Goal: Communication & Community: Answer question/provide support

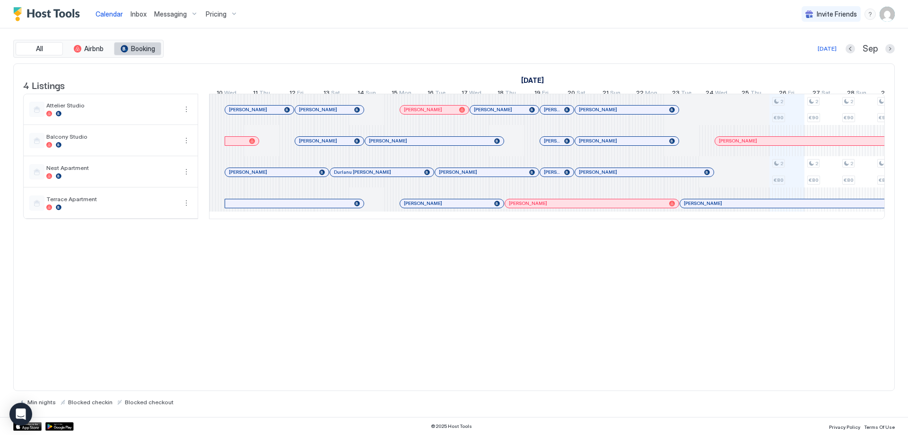
scroll to position [0, 333]
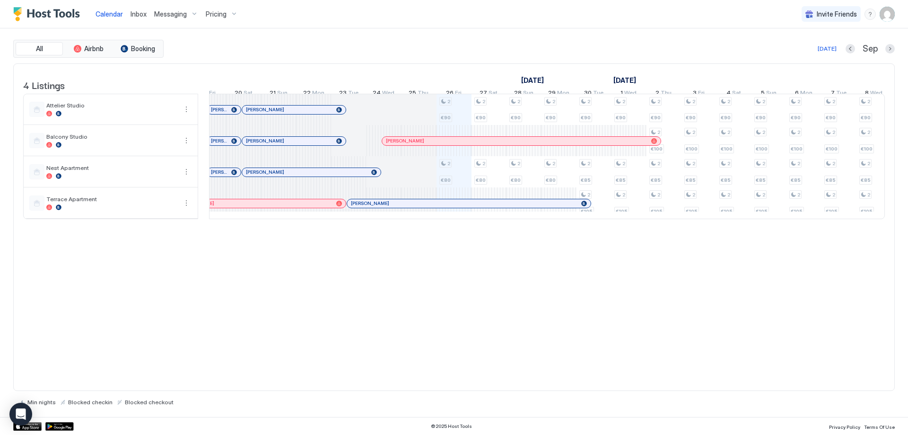
click at [112, 16] on span "Calendar" at bounding box center [109, 14] width 27 height 8
click at [421, 260] on div "4 Listings September 2025 October 2025 November 2025 10 Wed 11 Thu 12 Fri 13 Sa…" at bounding box center [454, 227] width 882 height 328
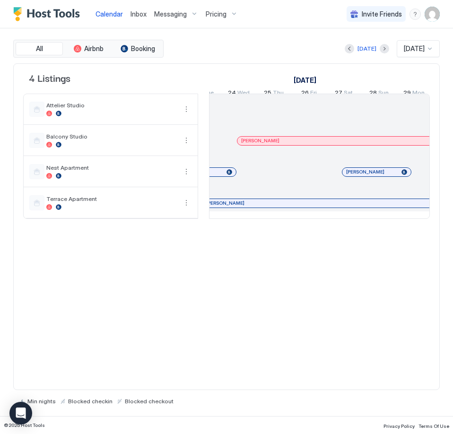
scroll to position [0, 1021]
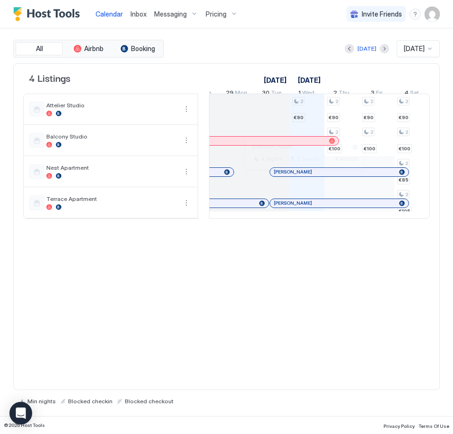
click at [301, 176] on div at bounding box center [302, 172] width 8 height 8
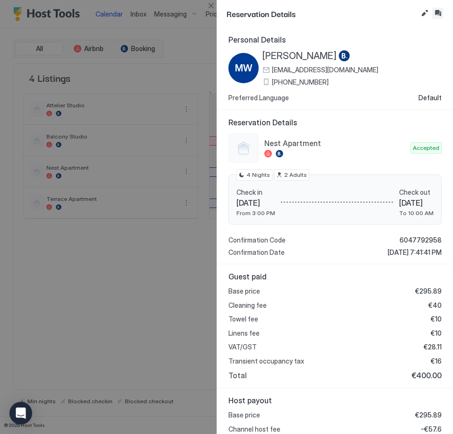
click at [442, 16] on button "Inbox" at bounding box center [437, 13] width 11 height 11
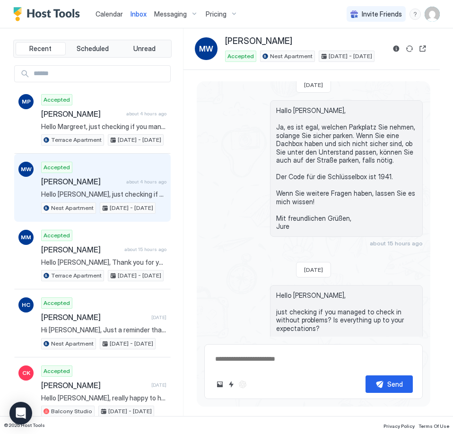
scroll to position [1600, 0]
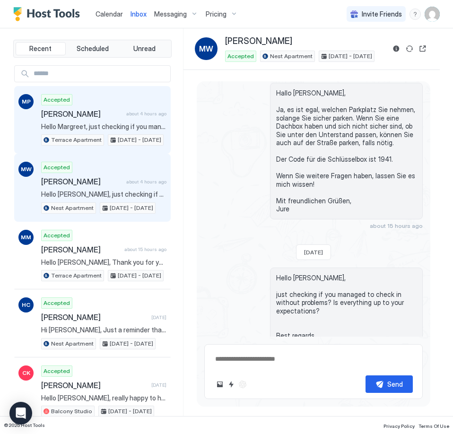
click at [90, 111] on span "[PERSON_NAME]" at bounding box center [81, 113] width 81 height 9
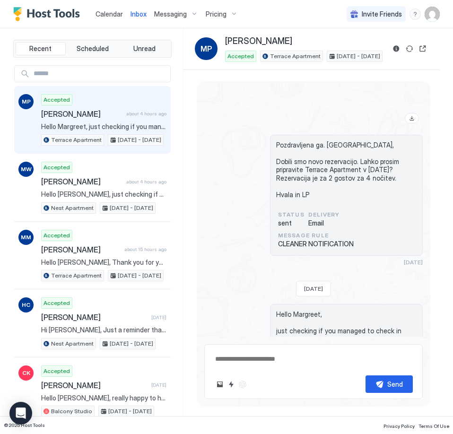
scroll to position [1493, 0]
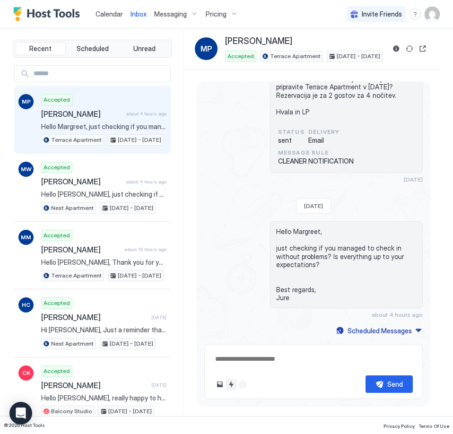
click at [234, 388] on button "Quick reply" at bounding box center [231, 384] width 11 height 11
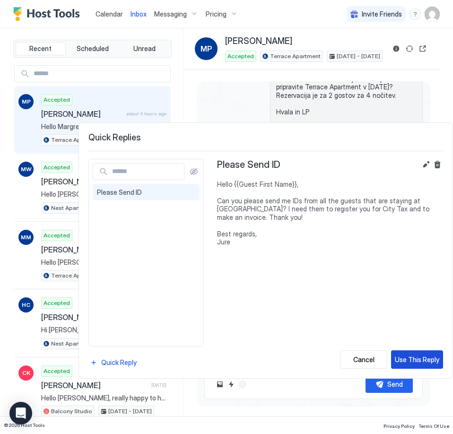
click at [407, 362] on div "Use This Reply" at bounding box center [417, 360] width 44 height 10
type textarea "*"
type textarea "**********"
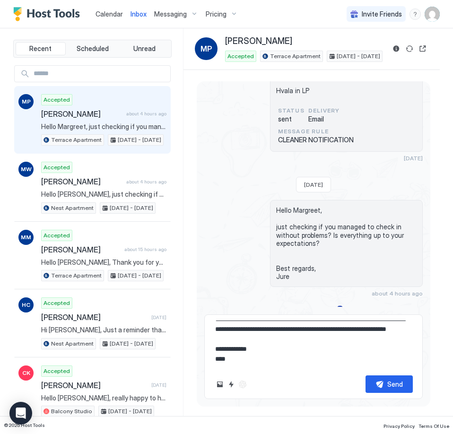
scroll to position [40, 0]
click at [390, 386] on div "Send" at bounding box center [396, 384] width 16 height 10
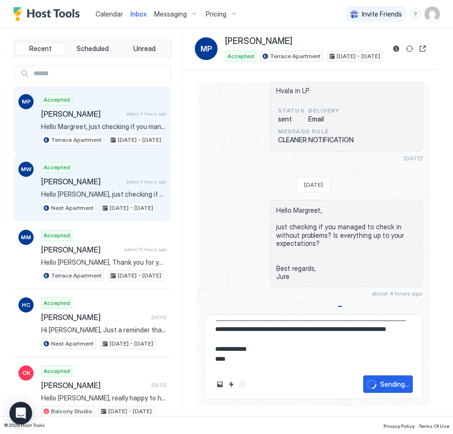
type textarea "*"
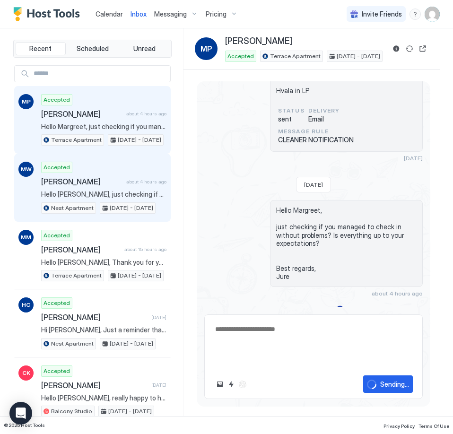
scroll to position [0, 0]
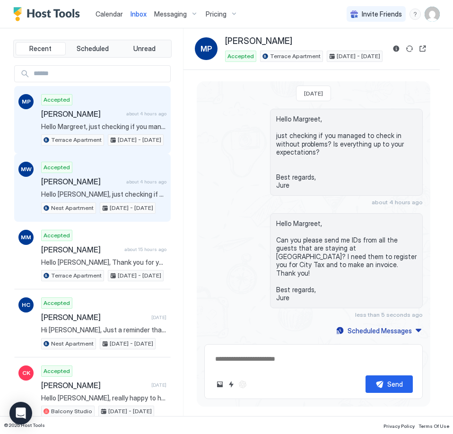
click at [115, 182] on span "[PERSON_NAME]" at bounding box center [81, 181] width 81 height 9
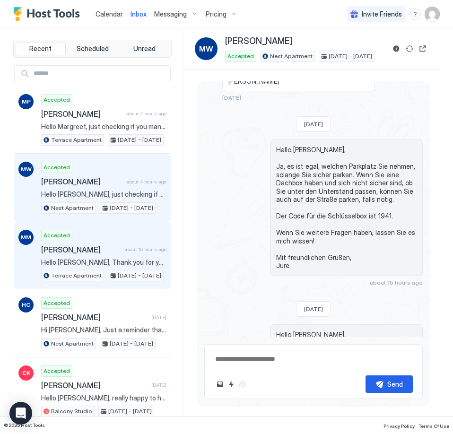
scroll to position [1647, 0]
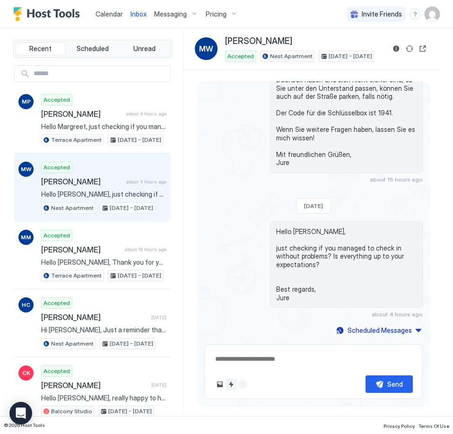
click at [229, 382] on button "Quick reply" at bounding box center [231, 384] width 11 height 11
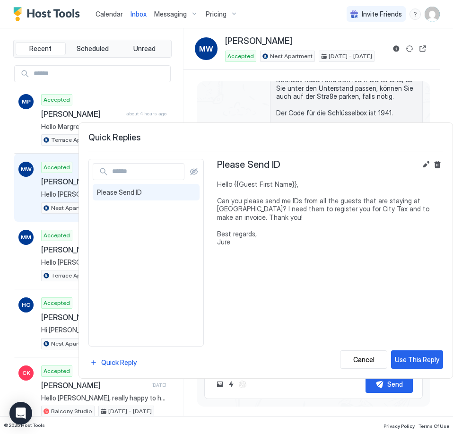
click at [252, 215] on span "Hello {{Guest First Name}}, Can you please send me IDs from all the guests that…" at bounding box center [330, 213] width 226 height 66
click at [155, 196] on span "Please Send ID" at bounding box center [146, 192] width 98 height 9
click at [421, 367] on button "Use This Reply" at bounding box center [417, 360] width 52 height 18
type textarea "*"
type textarea "**********"
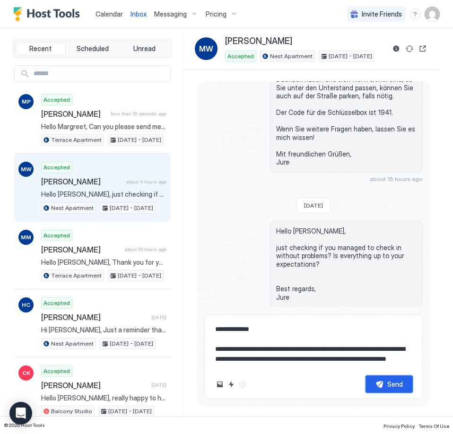
click at [394, 389] on div "Send" at bounding box center [396, 384] width 16 height 10
type textarea "*"
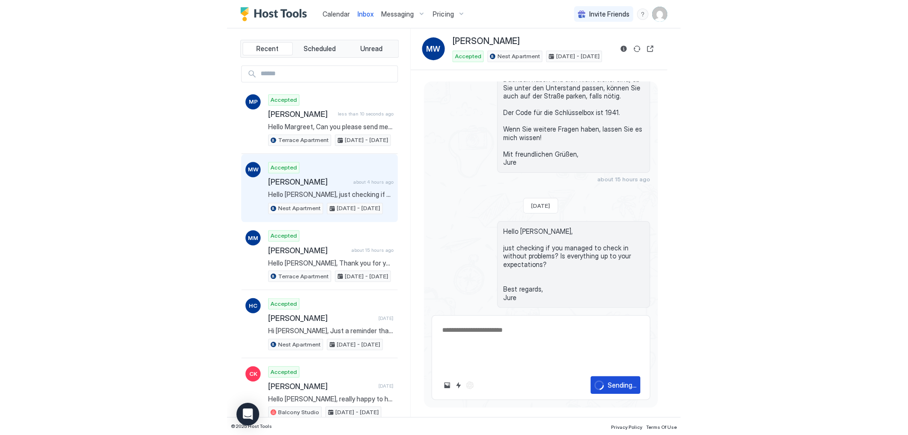
scroll to position [1752, 0]
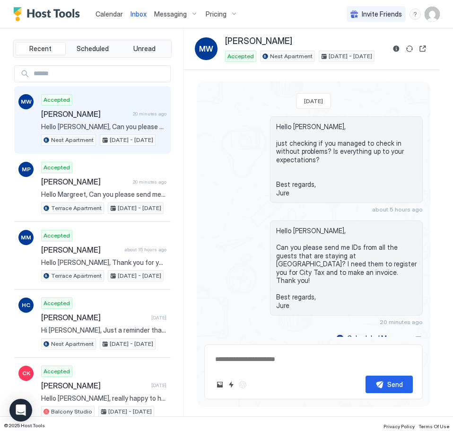
type textarea "*"
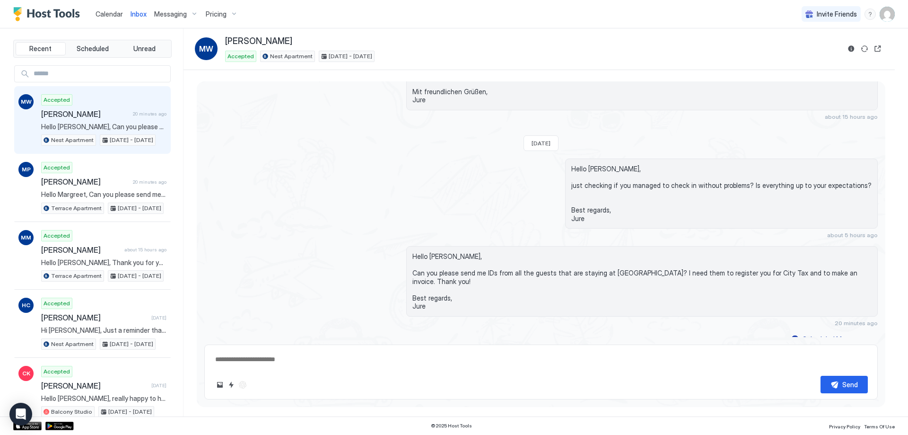
scroll to position [1349, 0]
click at [109, 12] on span "Calendar" at bounding box center [109, 14] width 27 height 8
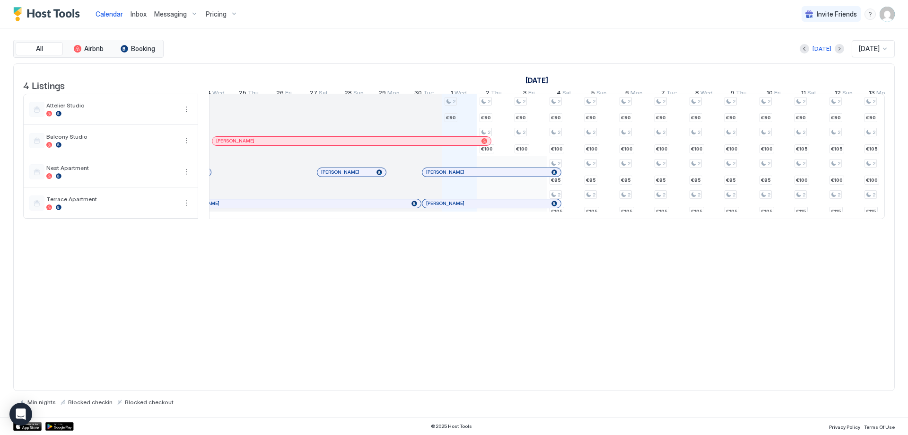
scroll to position [0, 294]
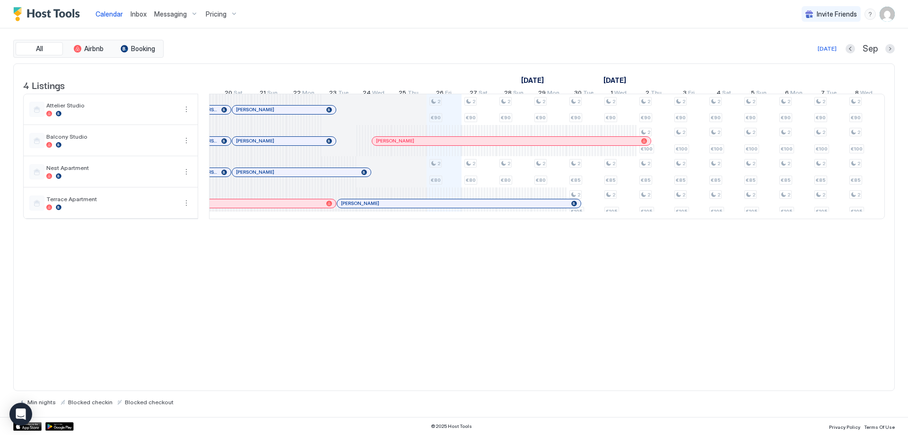
scroll to position [0, 314]
